Goal: Information Seeking & Learning: Understand process/instructions

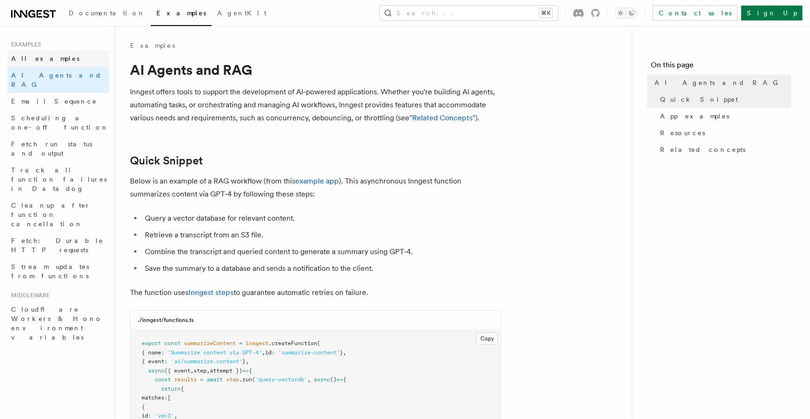
click at [28, 55] on span "All examples" at bounding box center [45, 58] width 68 height 7
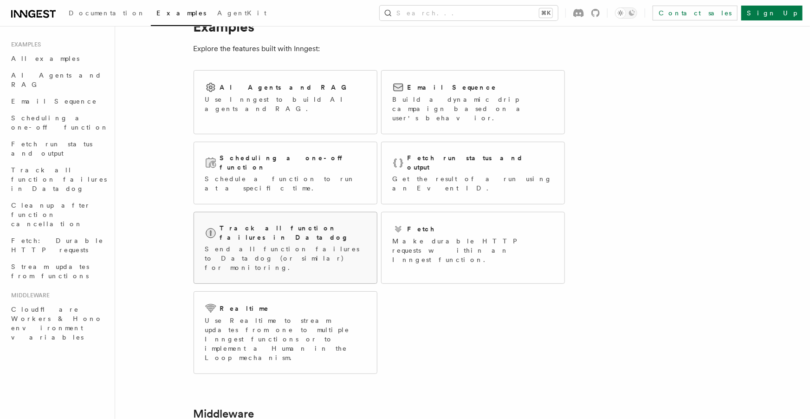
scroll to position [169, 0]
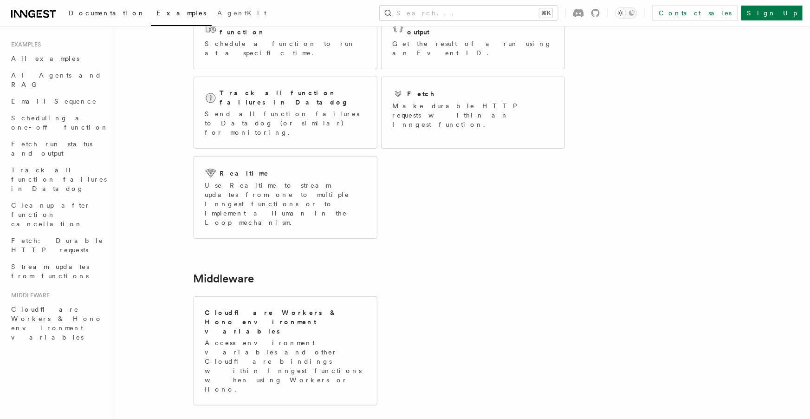
click at [97, 15] on span "Documentation" at bounding box center [107, 12] width 77 height 7
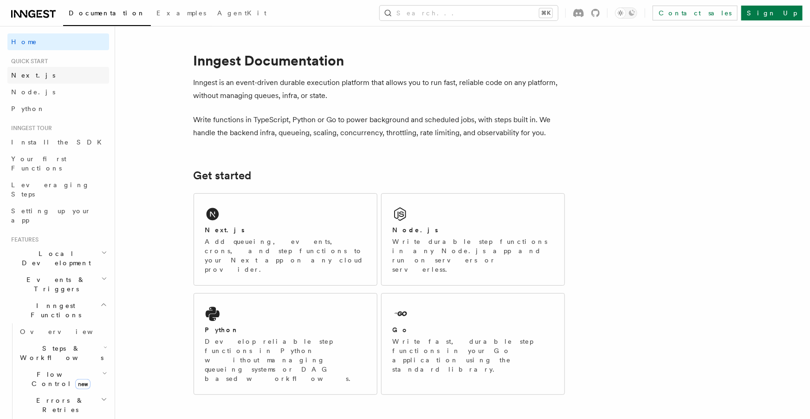
click at [64, 73] on link "Next.js" at bounding box center [58, 75] width 102 height 17
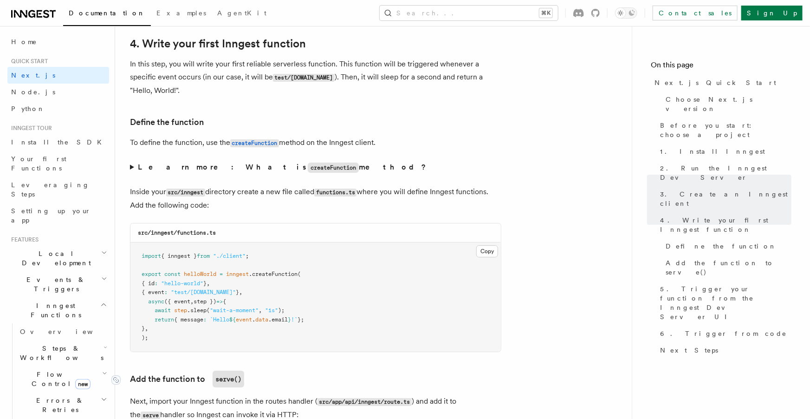
scroll to position [1502, 0]
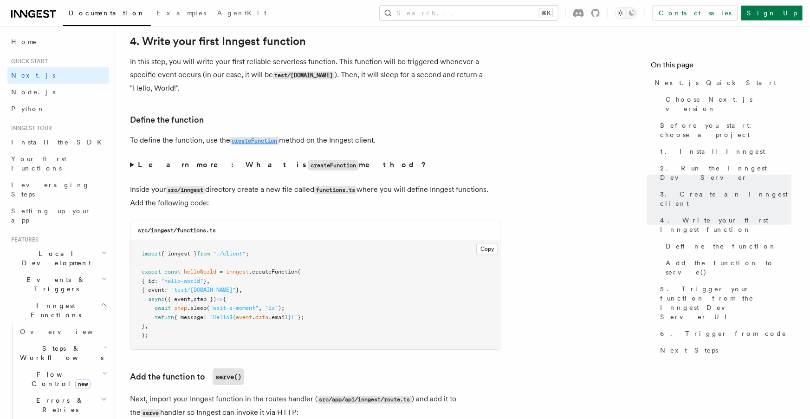
click at [251, 142] on code "createFunction" at bounding box center [254, 141] width 49 height 8
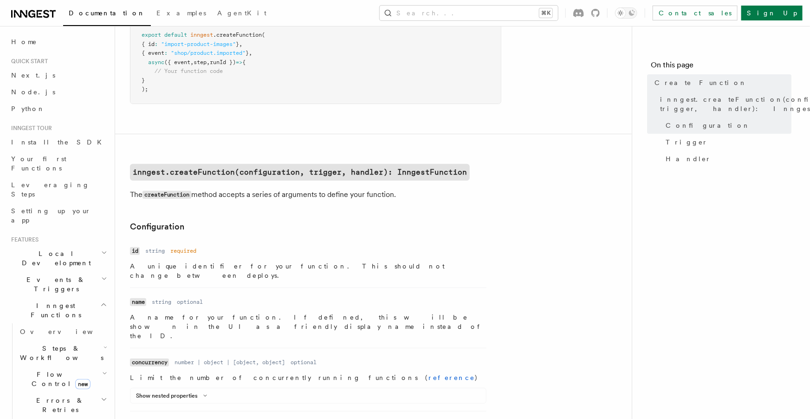
scroll to position [109, 0]
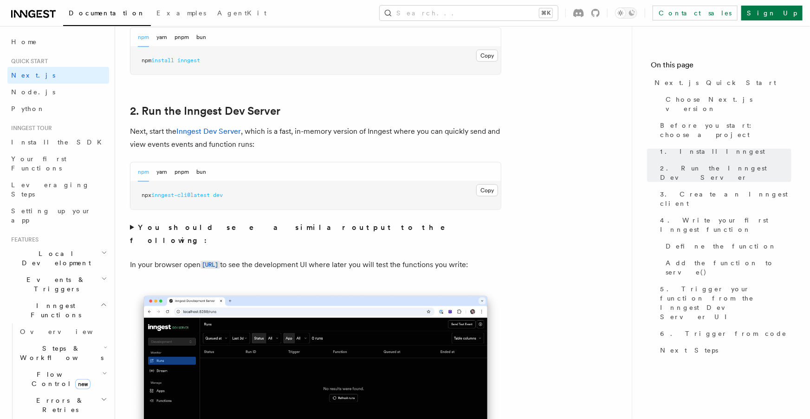
scroll to position [543, 0]
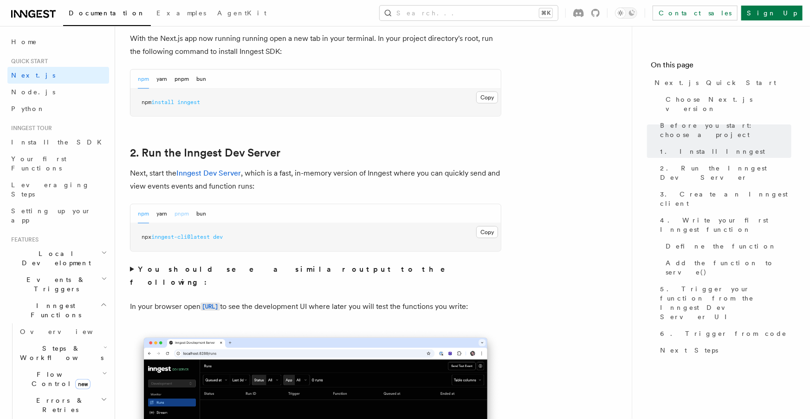
click at [185, 214] on button "pnpm" at bounding box center [182, 213] width 14 height 19
drag, startPoint x: 253, startPoint y: 238, endPoint x: 131, endPoint y: 238, distance: 121.2
click at [131, 238] on pre "pnpm dlx inngest-cli@latest dev" at bounding box center [315, 237] width 370 height 28
click at [146, 218] on button "npm" at bounding box center [143, 213] width 11 height 19
drag, startPoint x: 231, startPoint y: 243, endPoint x: 132, endPoint y: 230, distance: 99.3
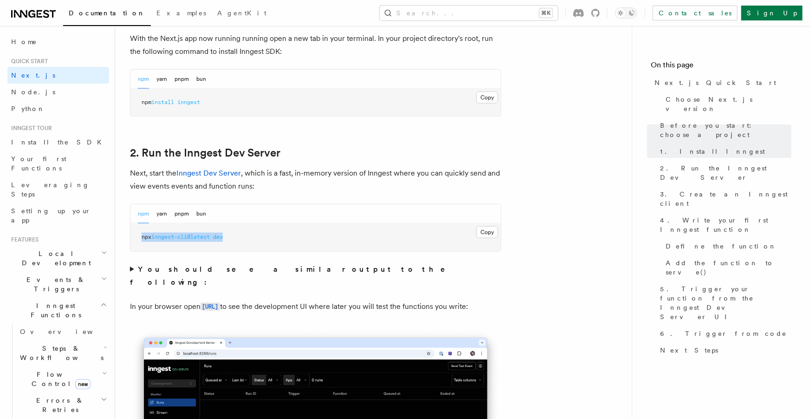
click at [132, 230] on pre "npx inngest-cli@latest dev" at bounding box center [315, 237] width 370 height 28
copy span "npx inngest-cli@latest dev"
click at [177, 210] on button "pnpm" at bounding box center [182, 213] width 14 height 19
click at [497, 231] on button "Copy Copied" at bounding box center [487, 232] width 22 height 12
click at [498, 12] on button "Search... ⌘K" at bounding box center [469, 13] width 178 height 15
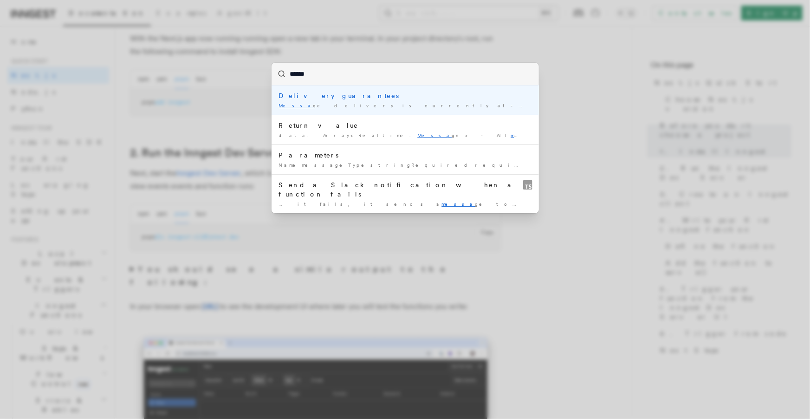
type input "*******"
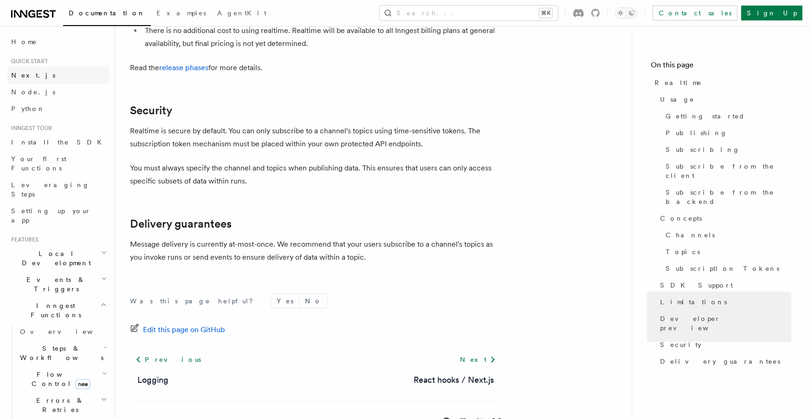
click at [26, 75] on span "Next.js" at bounding box center [33, 74] width 44 height 7
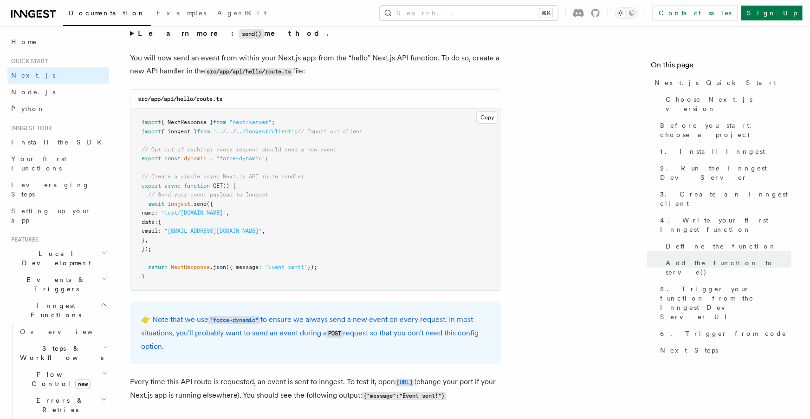
scroll to position [4845, 0]
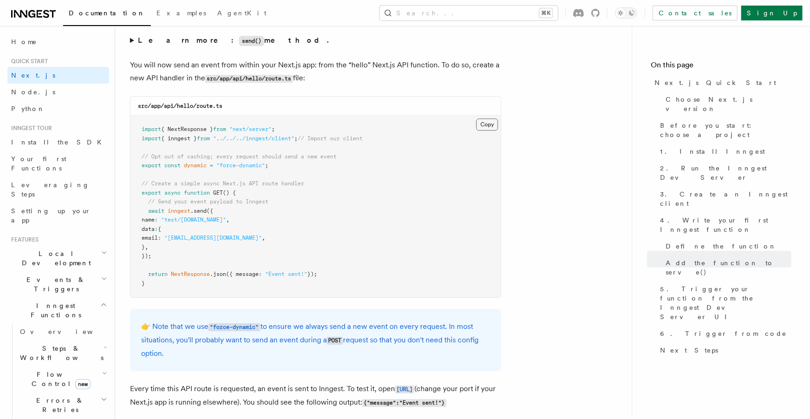
click at [485, 122] on button "Copy Copied" at bounding box center [487, 124] width 22 height 12
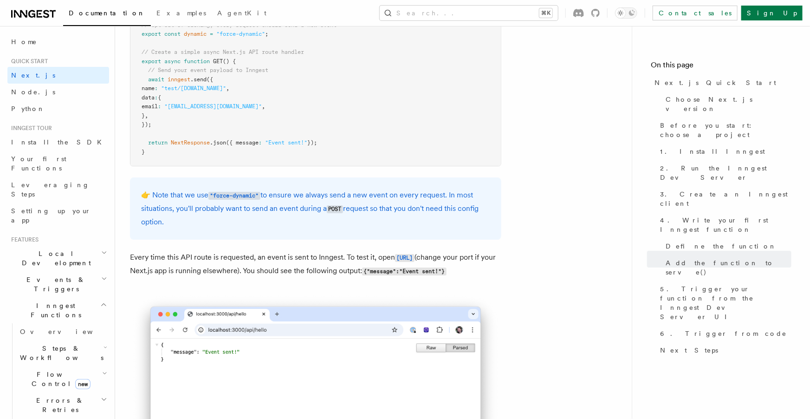
scroll to position [4986, 0]
